Goal: Task Accomplishment & Management: Complete application form

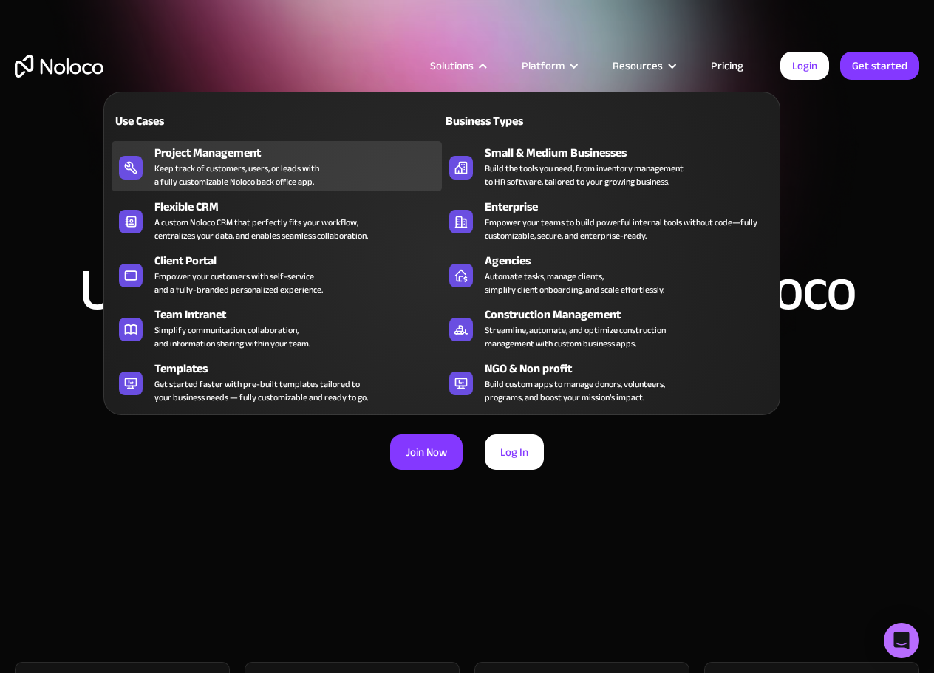
click at [187, 160] on div "Project Management" at bounding box center [301, 153] width 294 height 18
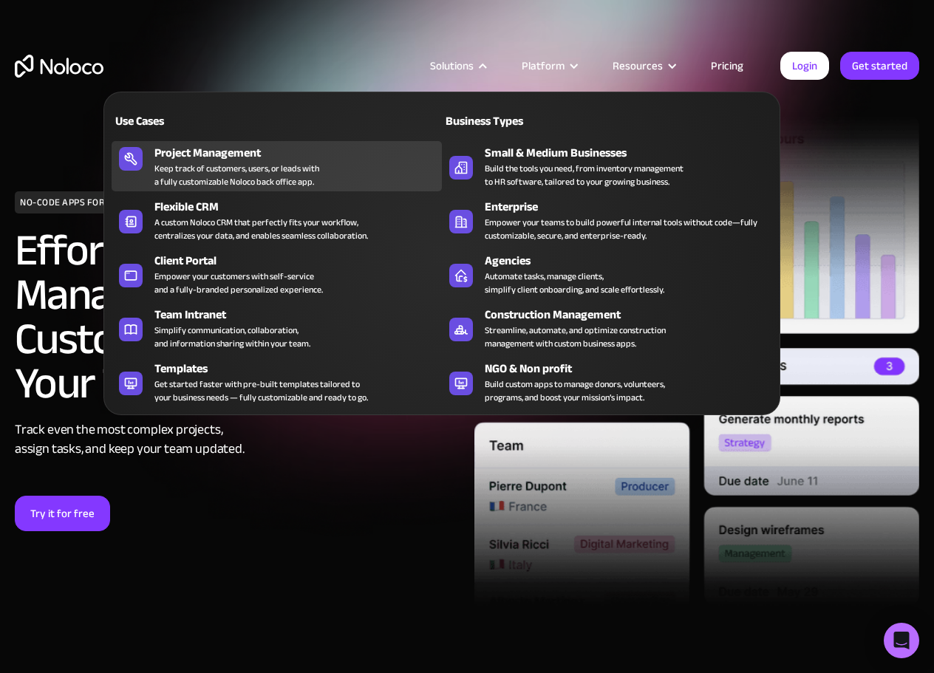
click at [182, 171] on div "Keep track of customers, users, or leads with a fully customizable Noloco back …" at bounding box center [236, 175] width 165 height 27
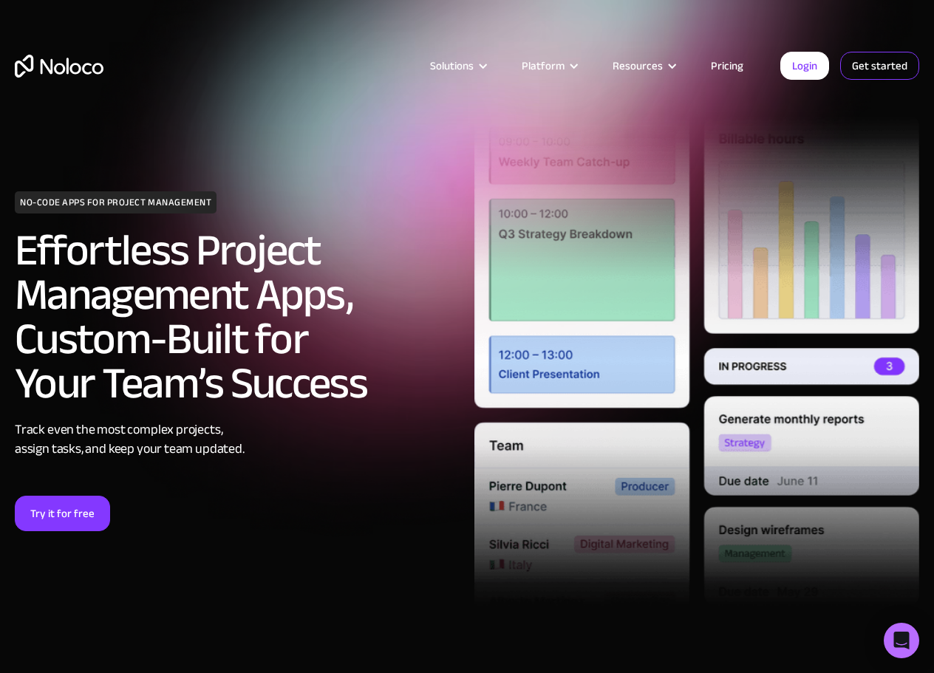
click at [881, 67] on link "Get started" at bounding box center [879, 66] width 79 height 28
